Goal: Task Accomplishment & Management: Manage account settings

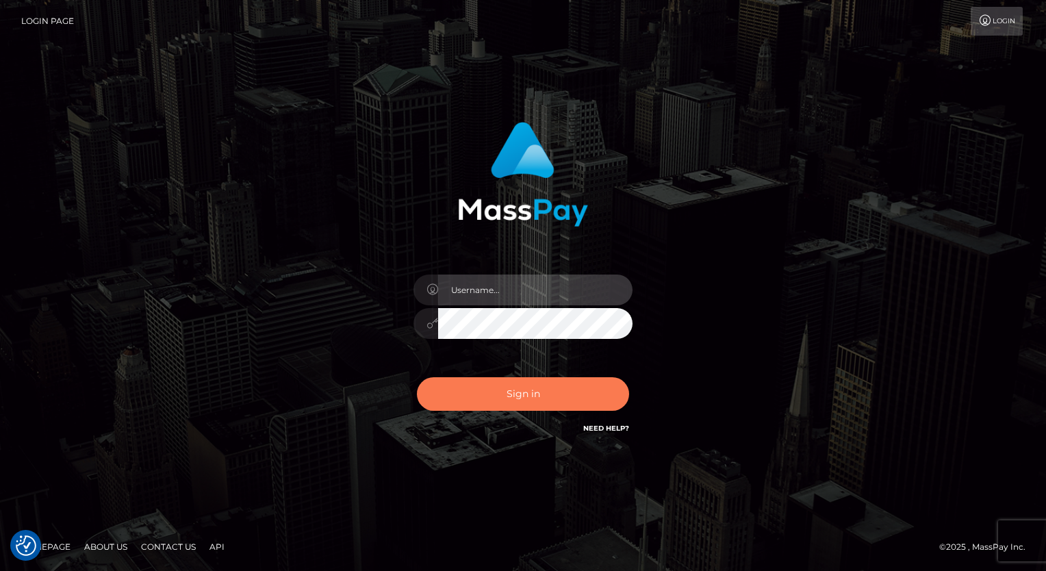
type input "aly.ignite"
click at [512, 393] on button "Sign in" at bounding box center [523, 394] width 212 height 34
type input "aly.ignite"
click at [496, 397] on button "Sign in" at bounding box center [523, 394] width 212 height 34
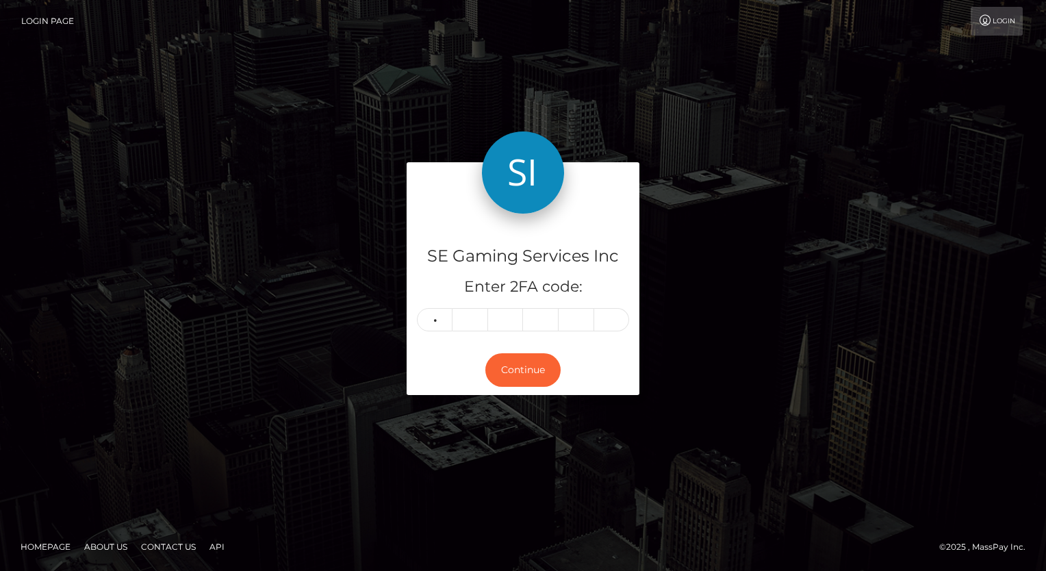
type input "4"
type input "2"
type input "1"
type input "0"
type input "5"
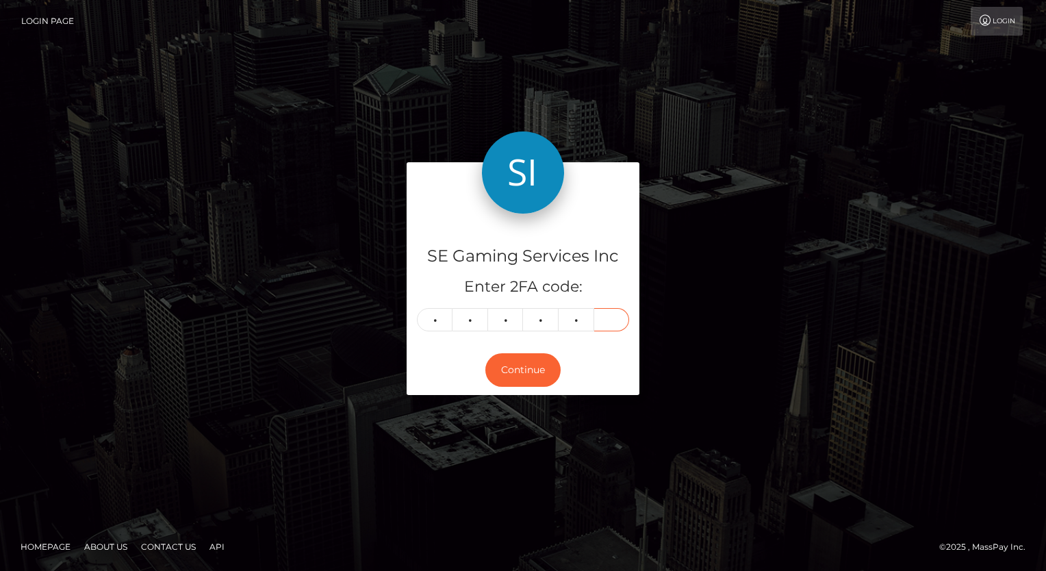
type input "8"
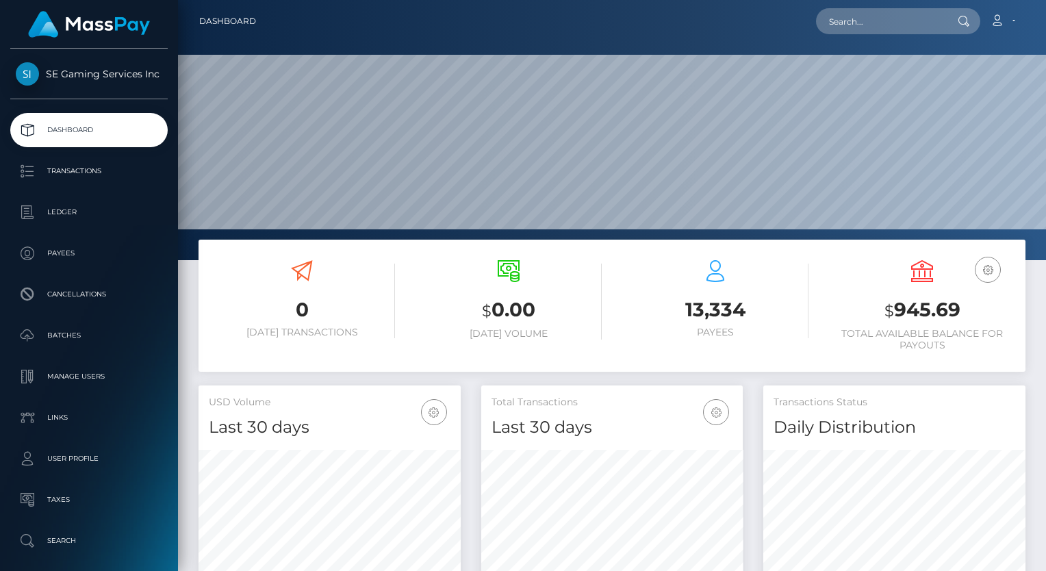
scroll to position [242, 262]
